Goal: Task Accomplishment & Management: Manage account settings

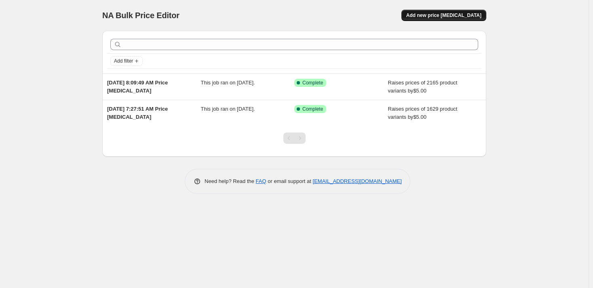
click at [448, 17] on span "Add new price change job" at bounding box center [443, 15] width 75 height 6
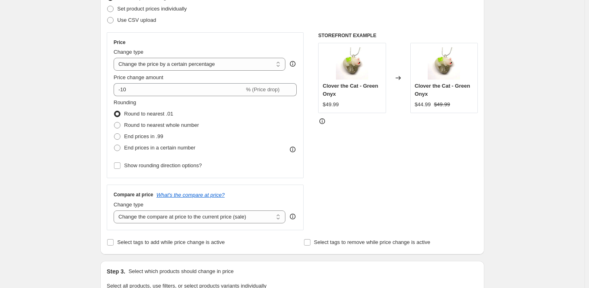
scroll to position [121, 0]
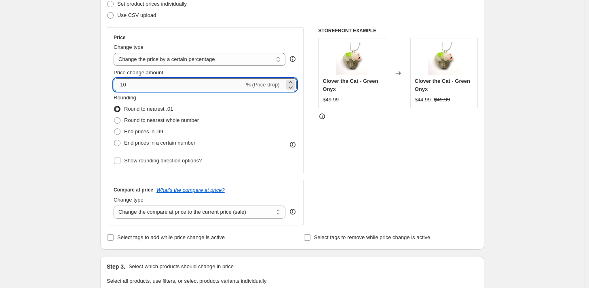
click at [171, 85] on input "-10" at bounding box center [179, 84] width 130 height 13
click at [168, 83] on input "-10" at bounding box center [179, 84] width 130 height 13
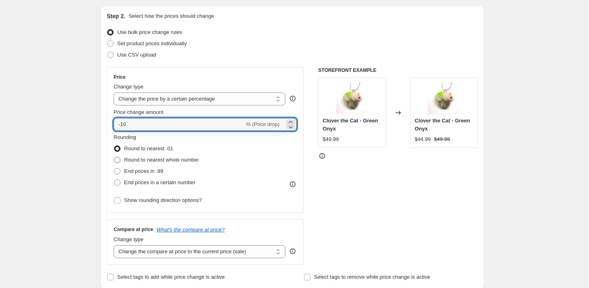
scroll to position [81, 0]
click at [227, 97] on select "Change the price to a certain amount Change the price by a certain amount Chang…" at bounding box center [200, 99] width 172 height 13
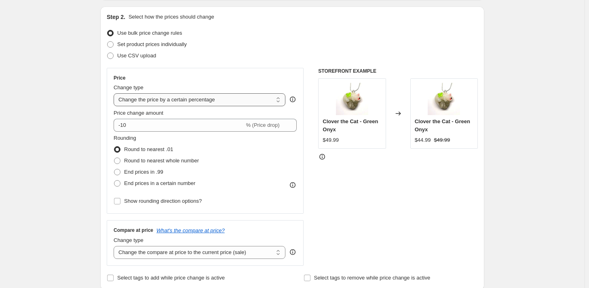
select select "by"
click at [116, 93] on select "Change the price to a certain amount Change the price by a certain amount Chang…" at bounding box center [200, 99] width 172 height 13
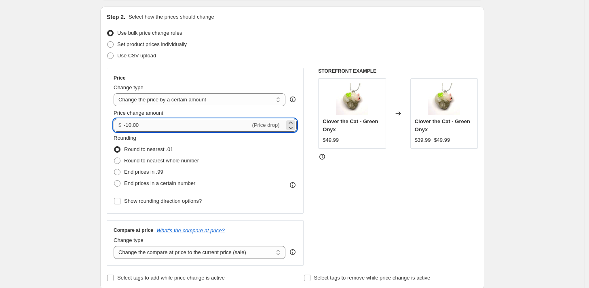
drag, startPoint x: 129, startPoint y: 126, endPoint x: 148, endPoint y: 126, distance: 18.6
click at [148, 126] on input "-10.00" at bounding box center [187, 125] width 126 height 13
type input "-5.00"
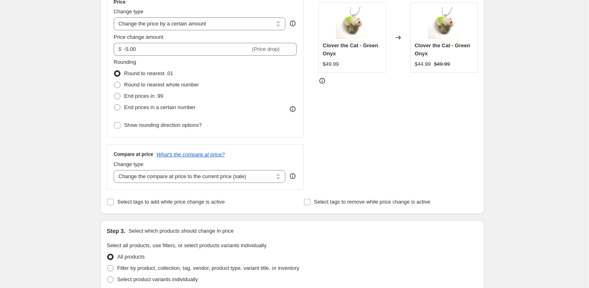
scroll to position [162, 0]
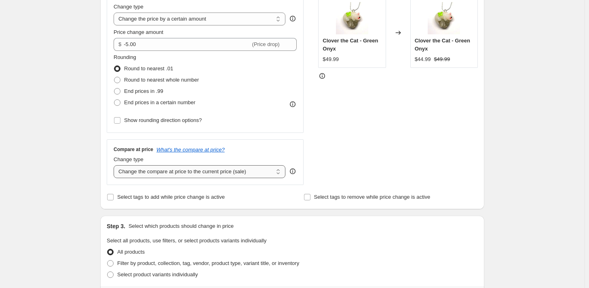
click at [273, 170] on select "Change the compare at price to the current price (sale) Change the compare at p…" at bounding box center [200, 171] width 172 height 13
click at [116, 165] on select "Change the compare at price to the current price (sale) Change the compare at p…" at bounding box center [200, 171] width 172 height 13
click at [245, 168] on select "Change the compare at price to the current price (sale) Change the compare at p…" at bounding box center [200, 171] width 172 height 13
select select "ep"
click at [116, 165] on select "Change the compare at price to the current price (sale) Change the compare at p…" at bounding box center [200, 171] width 172 height 13
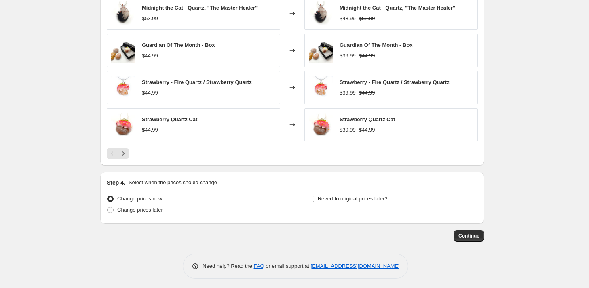
scroll to position [517, 0]
click at [470, 233] on span "Continue" at bounding box center [468, 235] width 21 height 6
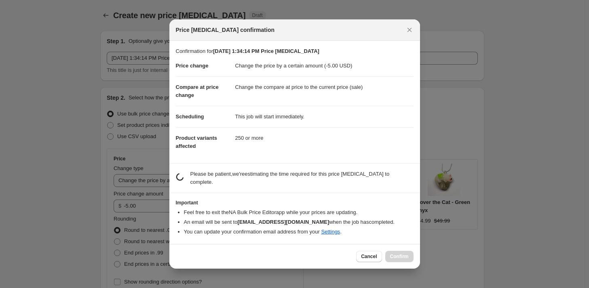
scroll to position [0, 0]
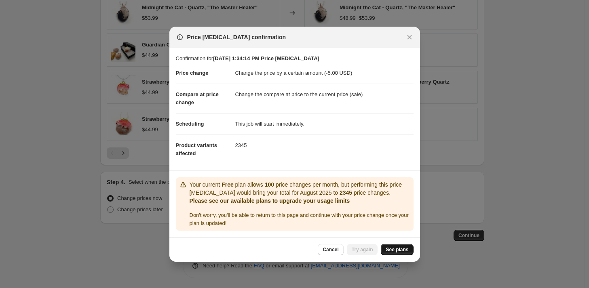
click at [394, 248] on span "See plans" at bounding box center [396, 249] width 23 height 6
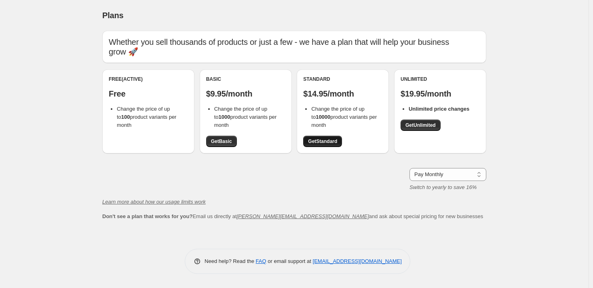
click at [340, 144] on link "Get Standard" at bounding box center [322, 141] width 39 height 11
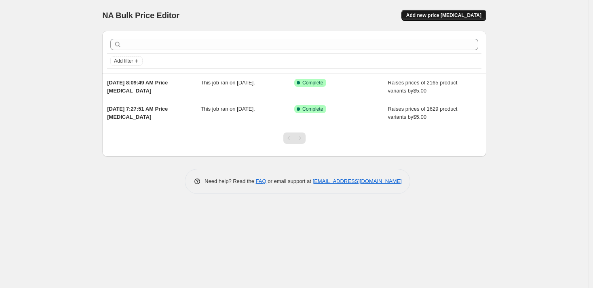
click at [441, 15] on span "Add new price change job" at bounding box center [443, 15] width 75 height 6
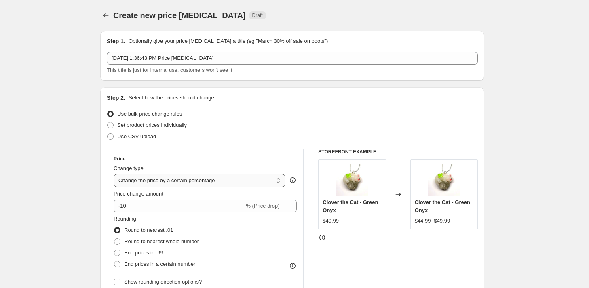
click at [180, 179] on select "Change the price to a certain amount Change the price by a certain amount Chang…" at bounding box center [200, 180] width 172 height 13
select select "by"
click at [116, 174] on select "Change the price to a certain amount Change the price by a certain amount Chang…" at bounding box center [200, 180] width 172 height 13
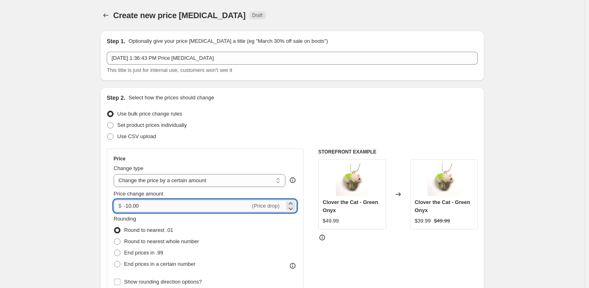
click at [194, 205] on input "-10.00" at bounding box center [187, 206] width 126 height 13
drag, startPoint x: 129, startPoint y: 205, endPoint x: 134, endPoint y: 205, distance: 4.8
click at [134, 205] on input "-10.00" at bounding box center [187, 206] width 126 height 13
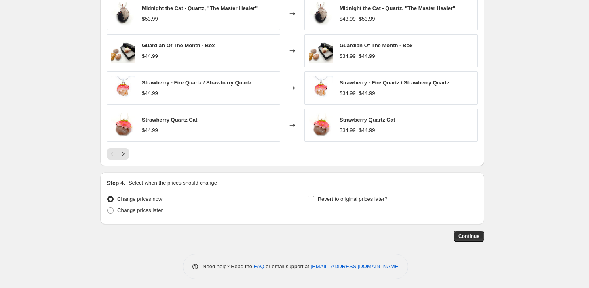
scroll to position [517, 0]
type input "-5.00"
click at [481, 231] on button "Continue" at bounding box center [468, 235] width 31 height 11
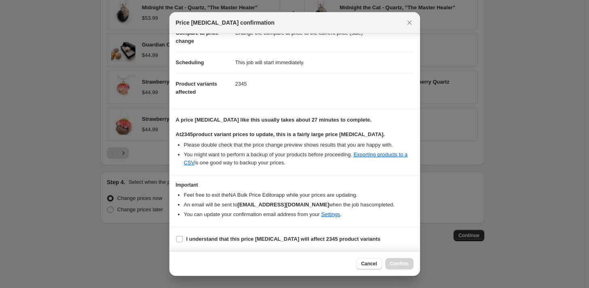
scroll to position [61, 0]
click at [181, 238] on input "I understand that this price change job will affect 2345 product variants" at bounding box center [179, 239] width 6 height 6
checkbox input "true"
click at [397, 260] on button "Confirm" at bounding box center [399, 263] width 28 height 11
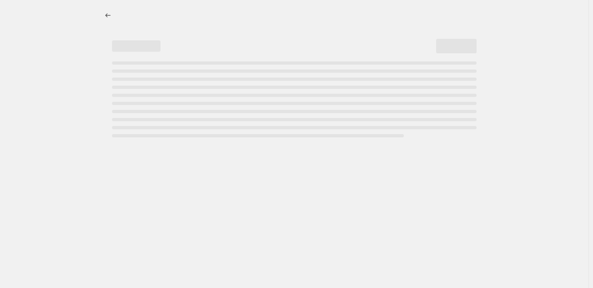
select select "percentage"
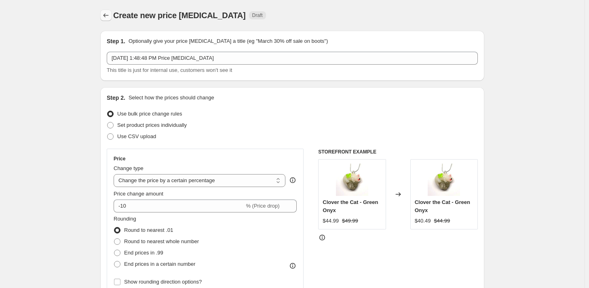
click at [109, 15] on icon "Price change jobs" at bounding box center [106, 15] width 8 height 8
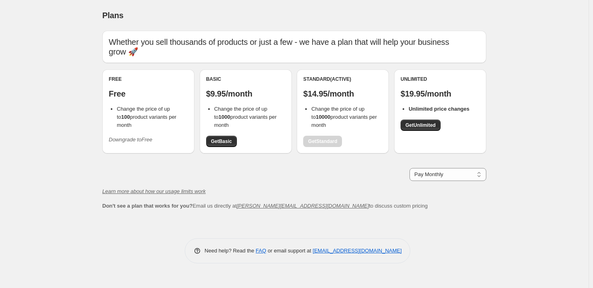
click at [149, 142] on icon "Downgrade to Free" at bounding box center [131, 140] width 44 height 6
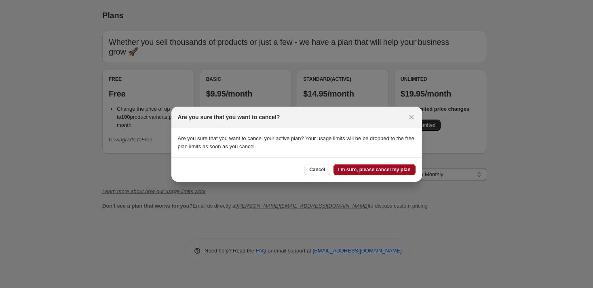
click at [401, 167] on span "I'm sure, please cancel my plan" at bounding box center [374, 169] width 72 height 6
